Goal: Go to known website: Go to known website

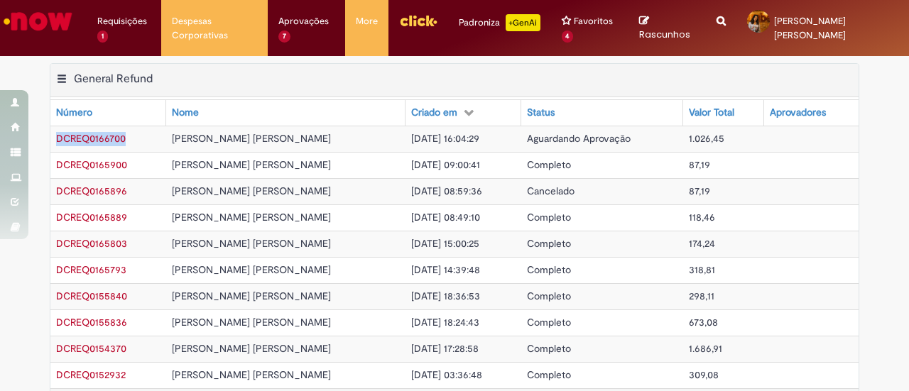
click at [53, 19] on img "Ir para a Homepage" at bounding box center [37, 21] width 73 height 28
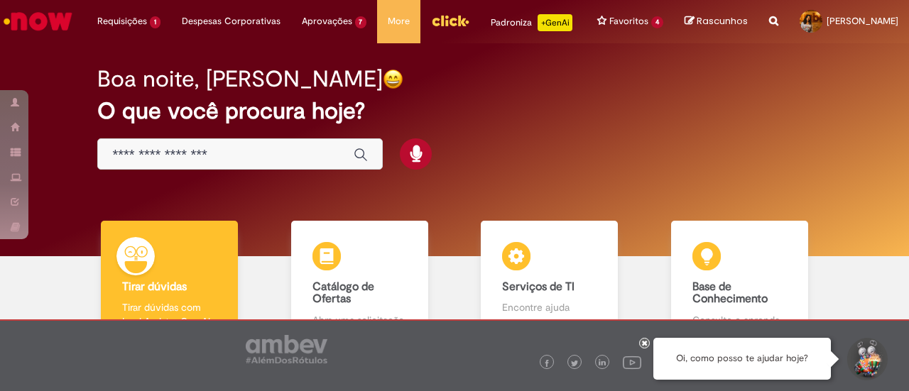
click at [187, 155] on div "Global" at bounding box center [240, 154] width 286 height 32
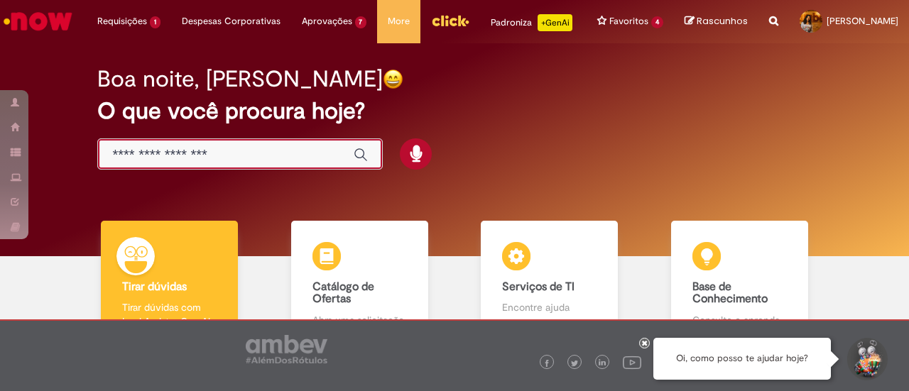
click at [178, 161] on input "Basta digitar aqui" at bounding box center [225, 155] width 227 height 16
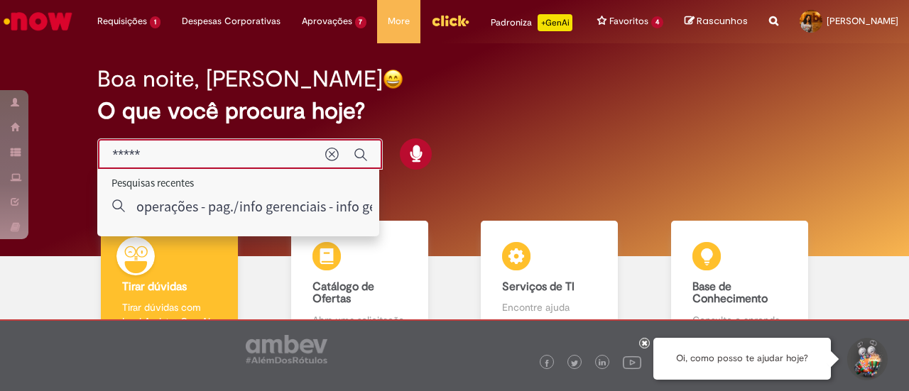
type input "******"
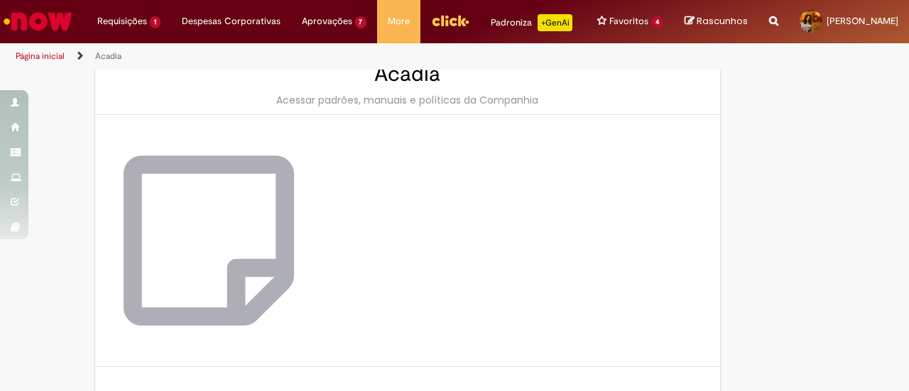
scroll to position [122, 0]
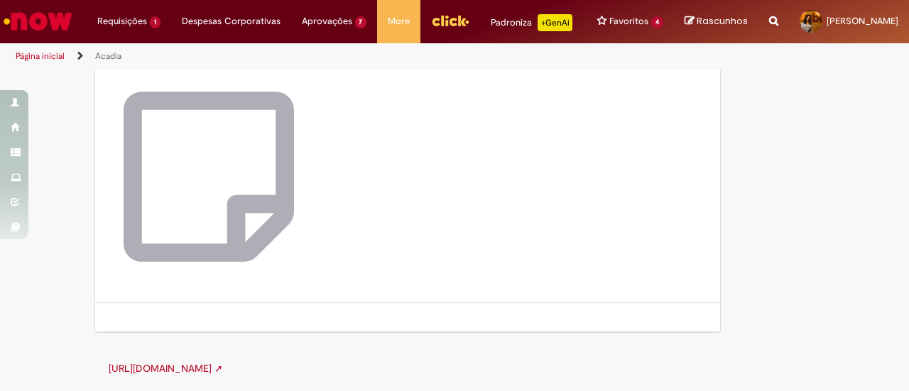
click at [205, 372] on link "https://ab-inbev.acadia.sysalli.com/ ➚" at bounding box center [166, 368] width 114 height 13
